Goal: Check status: Check status

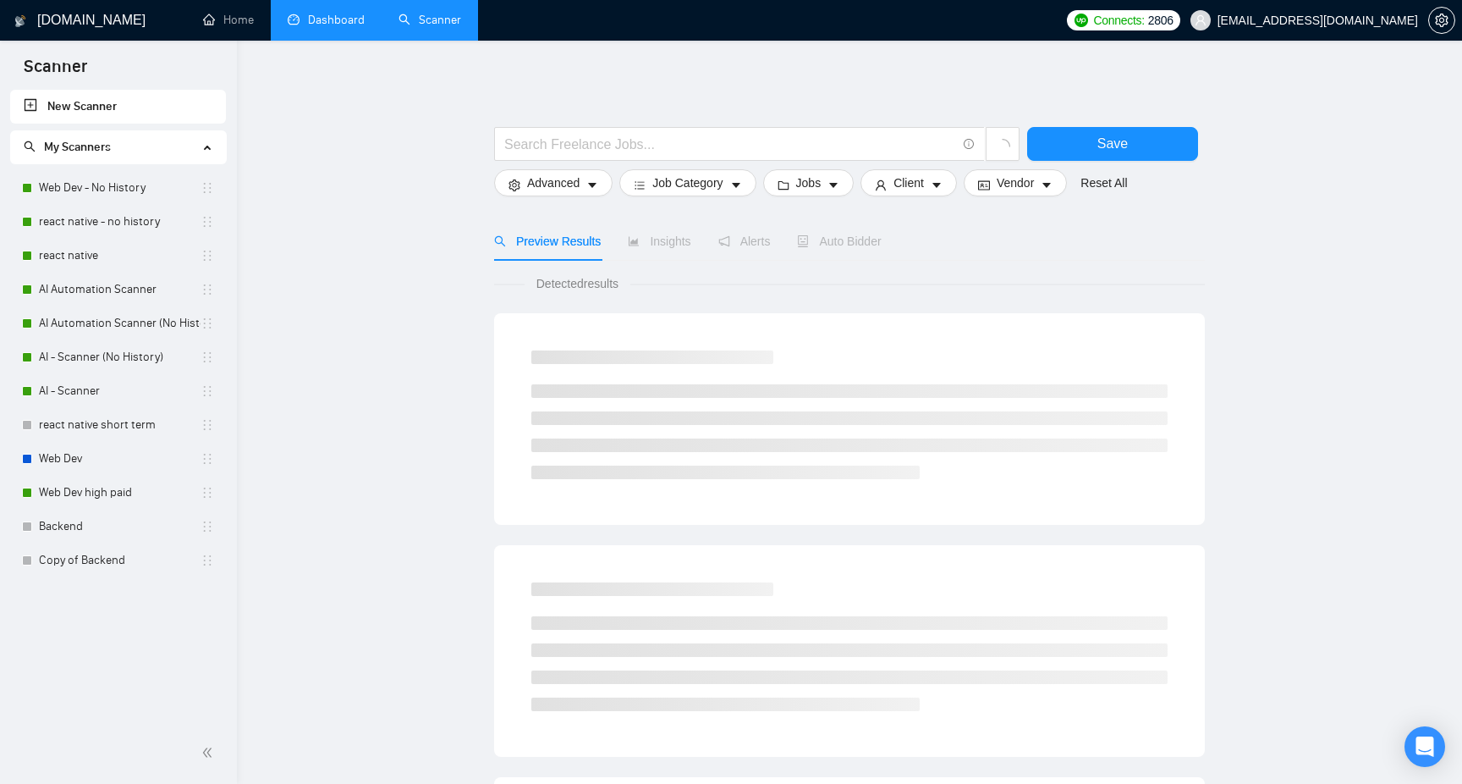
click at [300, 13] on link "Dashboard" at bounding box center [326, 20] width 77 height 14
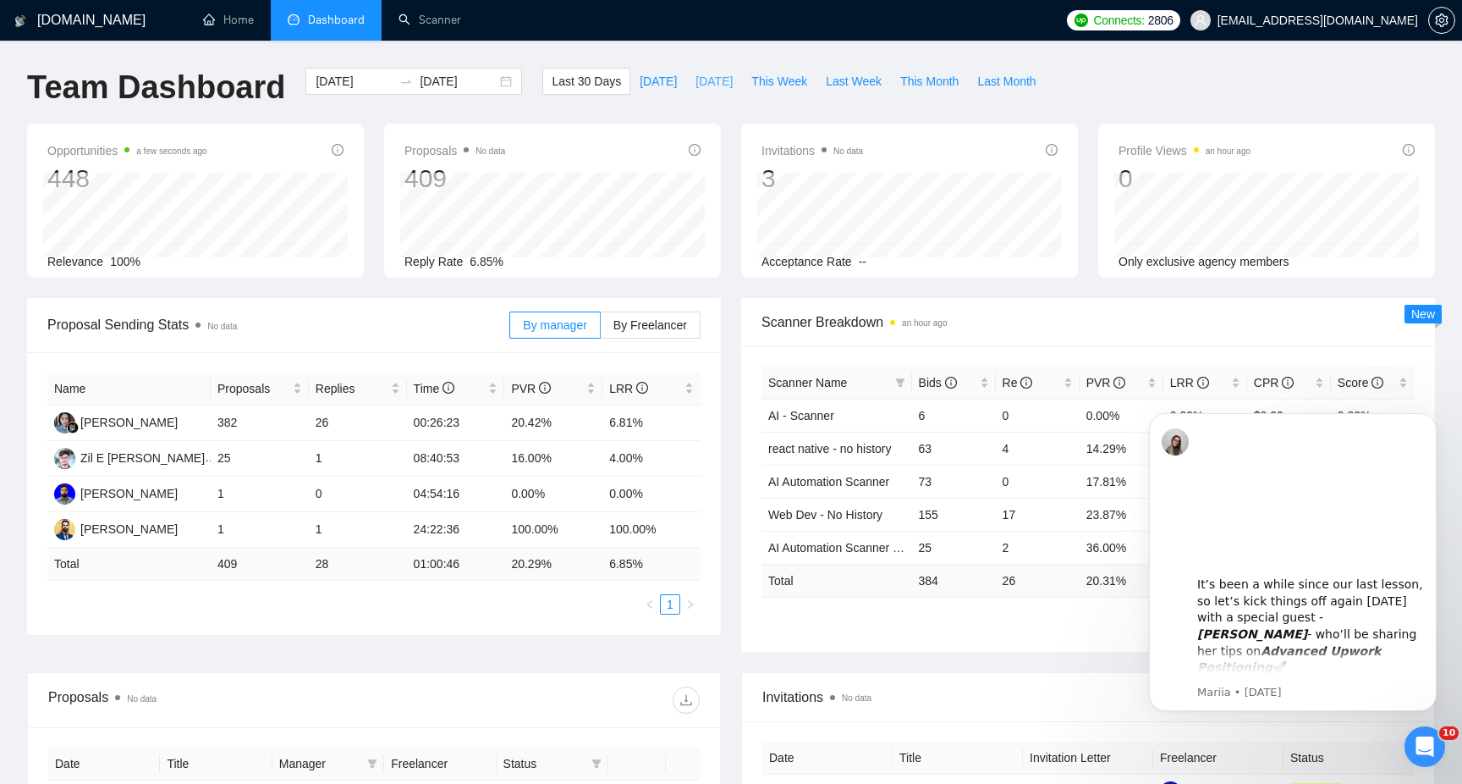
click at [725, 81] on span "[DATE]" at bounding box center [714, 81] width 37 height 19
type input "[DATE]"
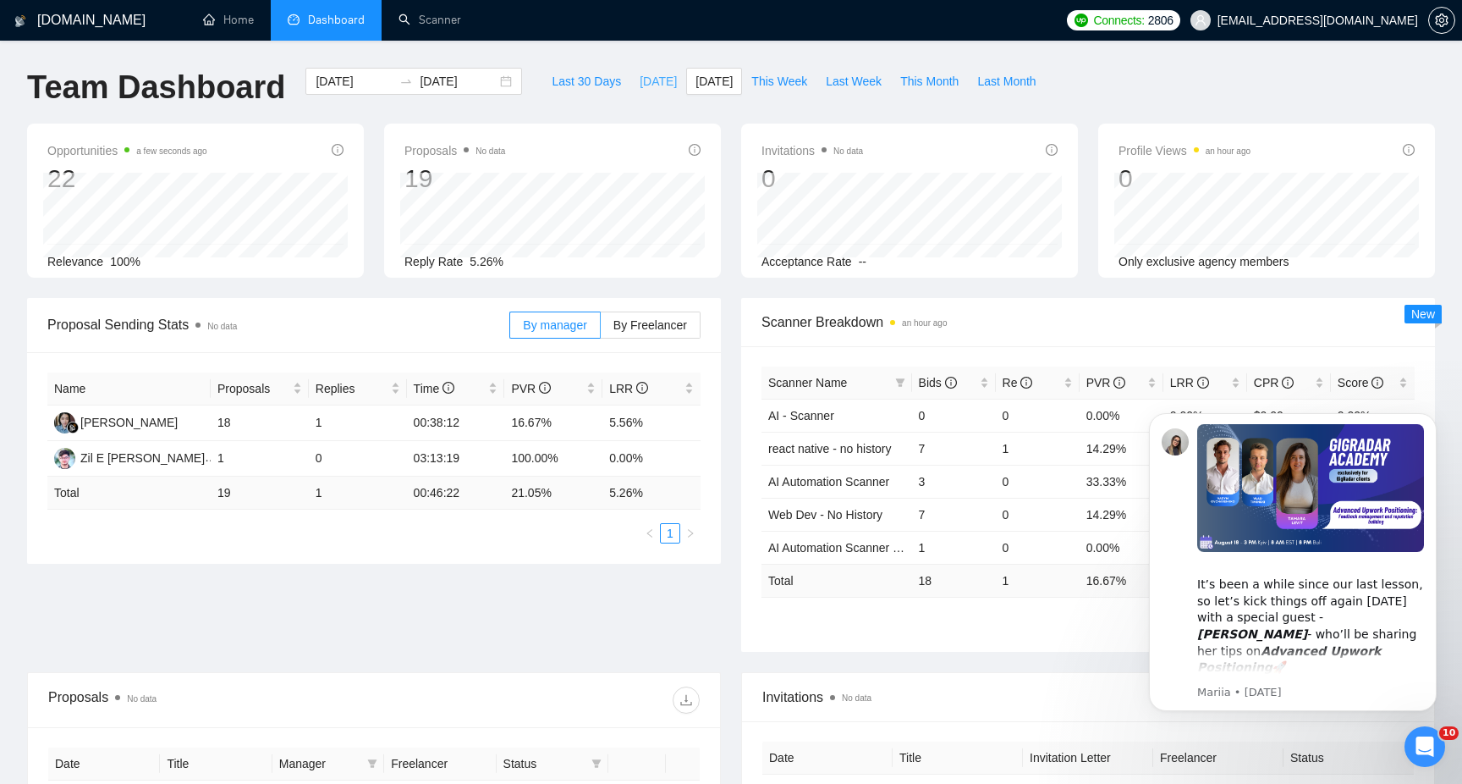
click at [630, 85] on button "[DATE]" at bounding box center [658, 81] width 56 height 27
type input "[DATE]"
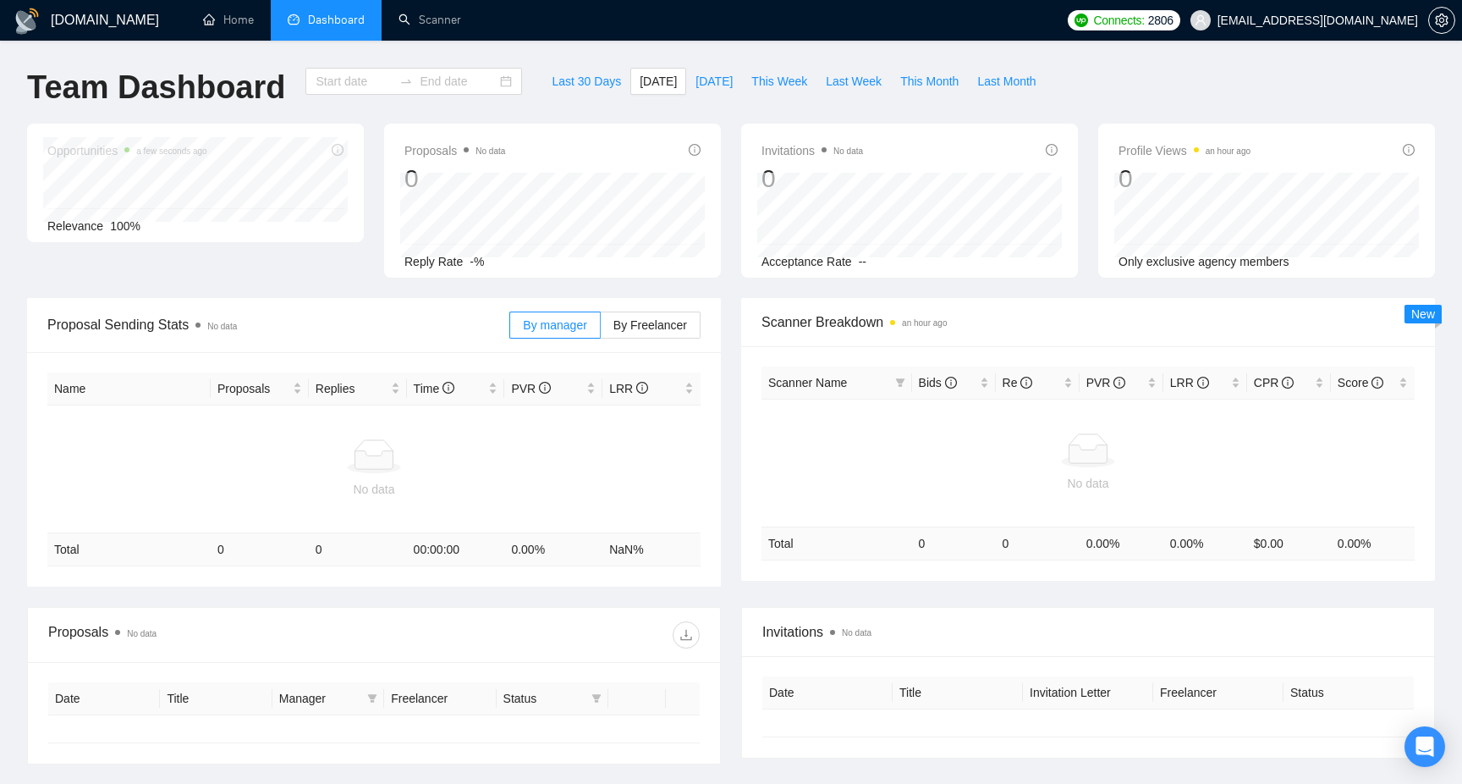
type input "[DATE]"
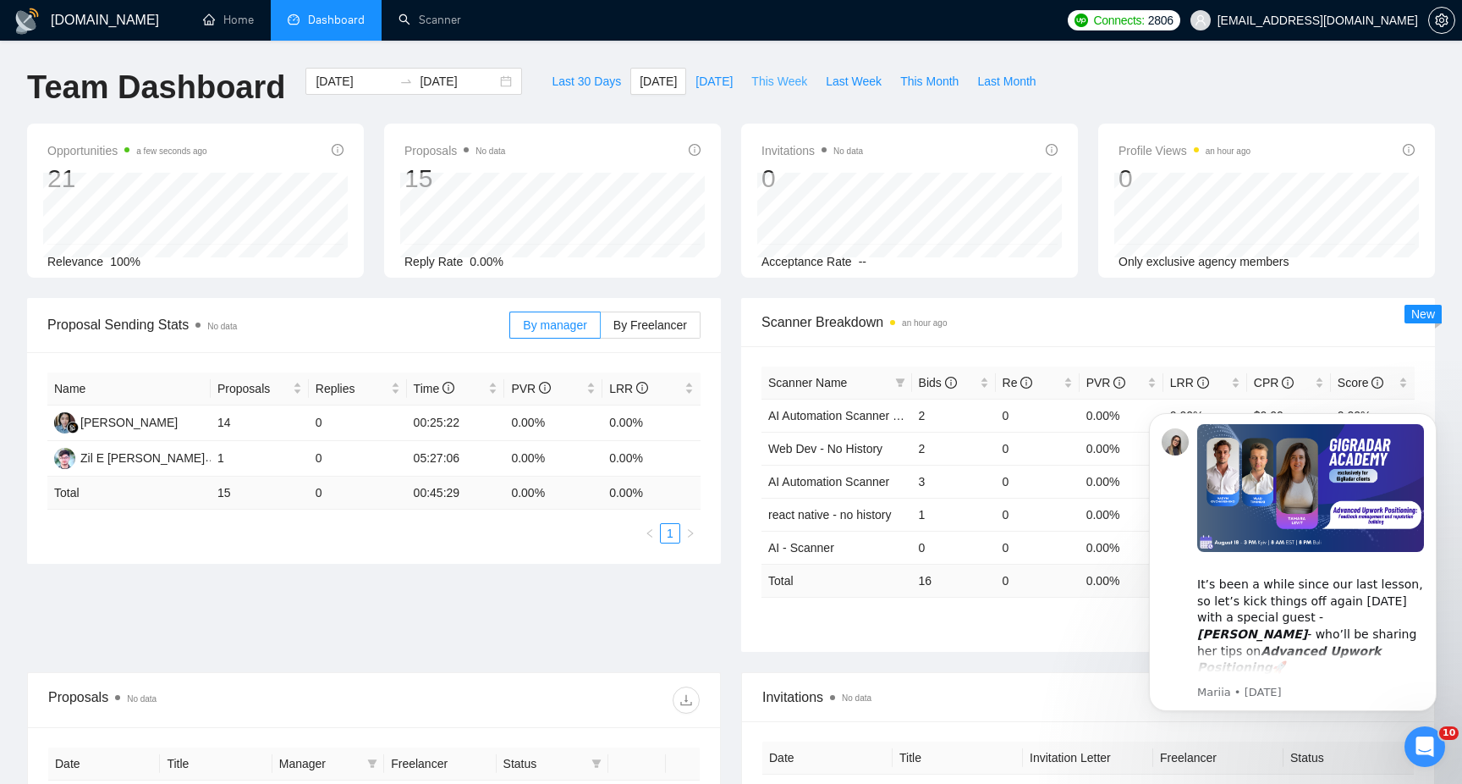
click at [779, 80] on span "This Week" at bounding box center [779, 81] width 56 height 19
type input "2025-08-18"
type input "2025-08-24"
